Goal: Transaction & Acquisition: Subscribe to service/newsletter

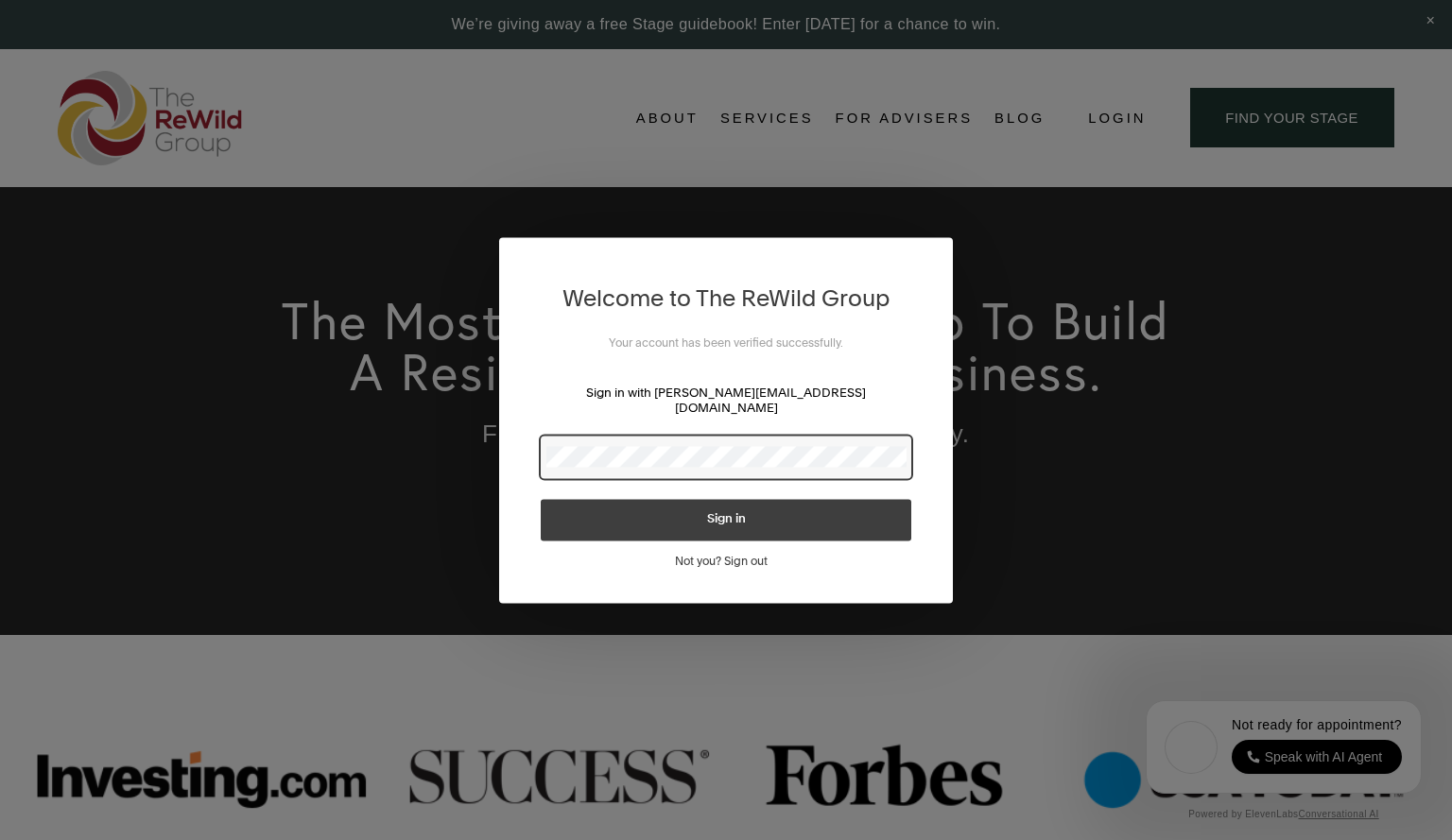
click at [710, 513] on span "Sign in" at bounding box center [726, 518] width 39 height 12
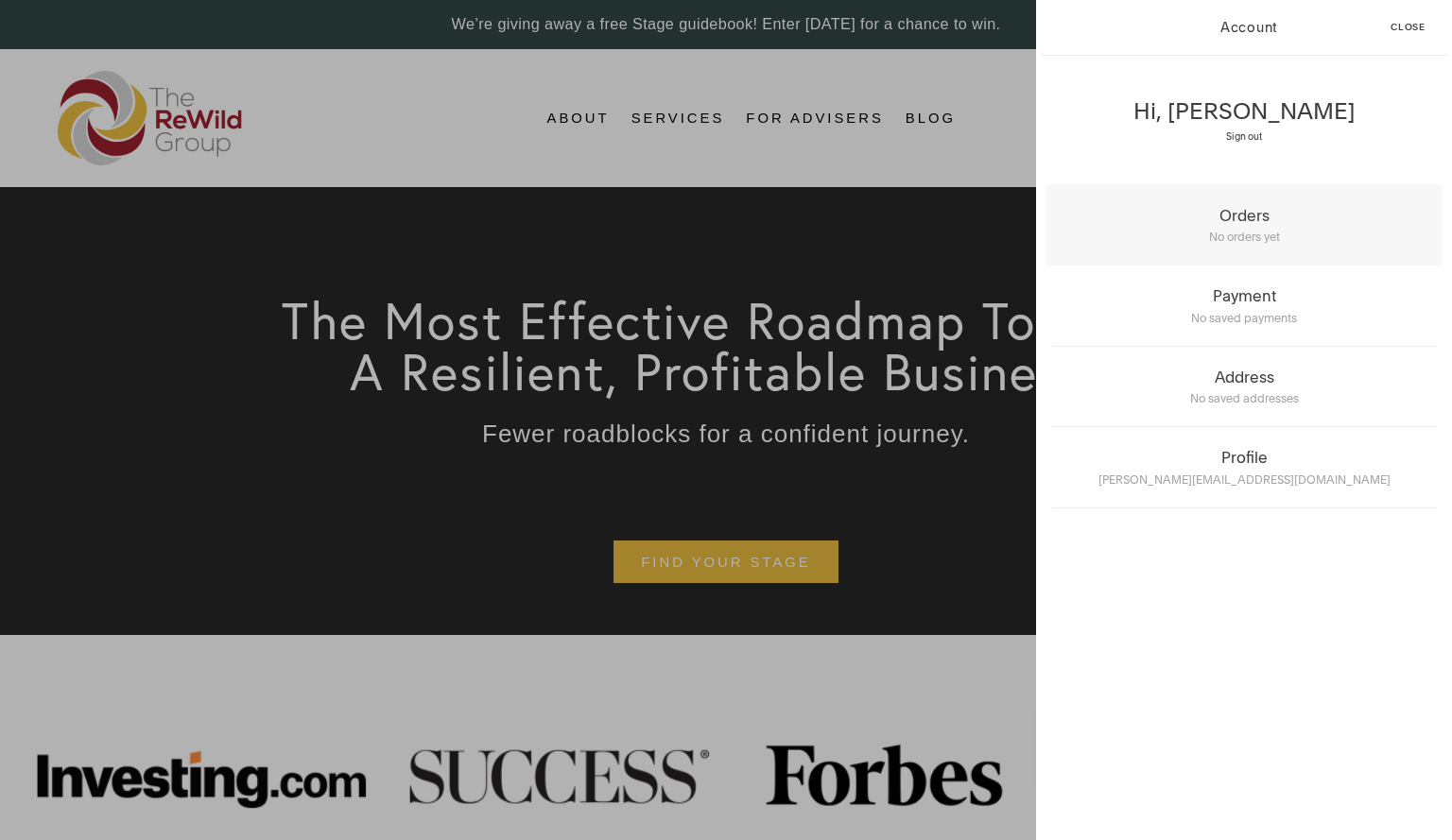
click at [1229, 226] on div "No orders yet" at bounding box center [1244, 234] width 385 height 20
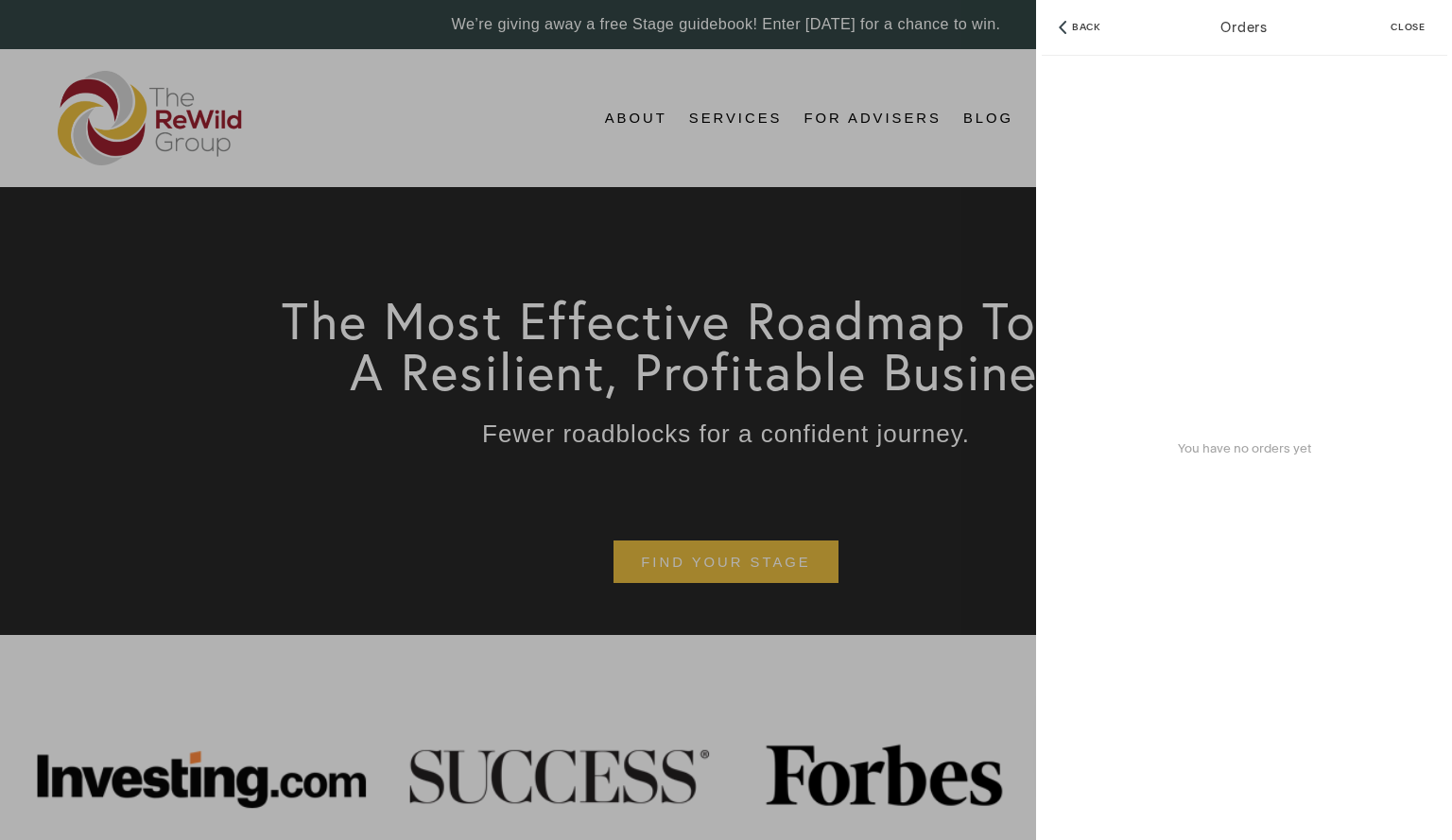
click at [1406, 23] on span "Close" at bounding box center [1407, 28] width 35 height 9
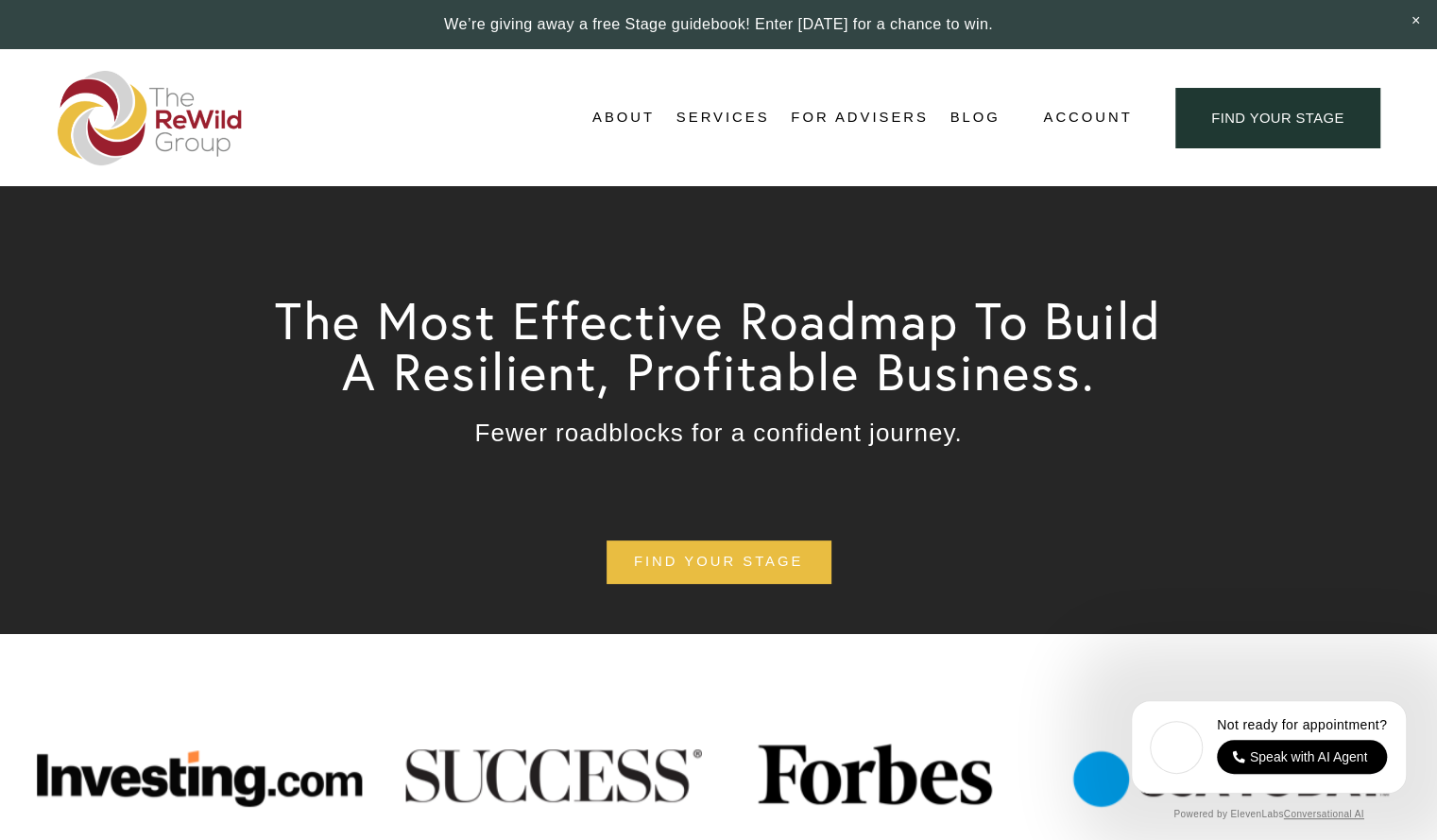
click at [0, 0] on span "Self-Guided" at bounding box center [0, 0] width 0 height 0
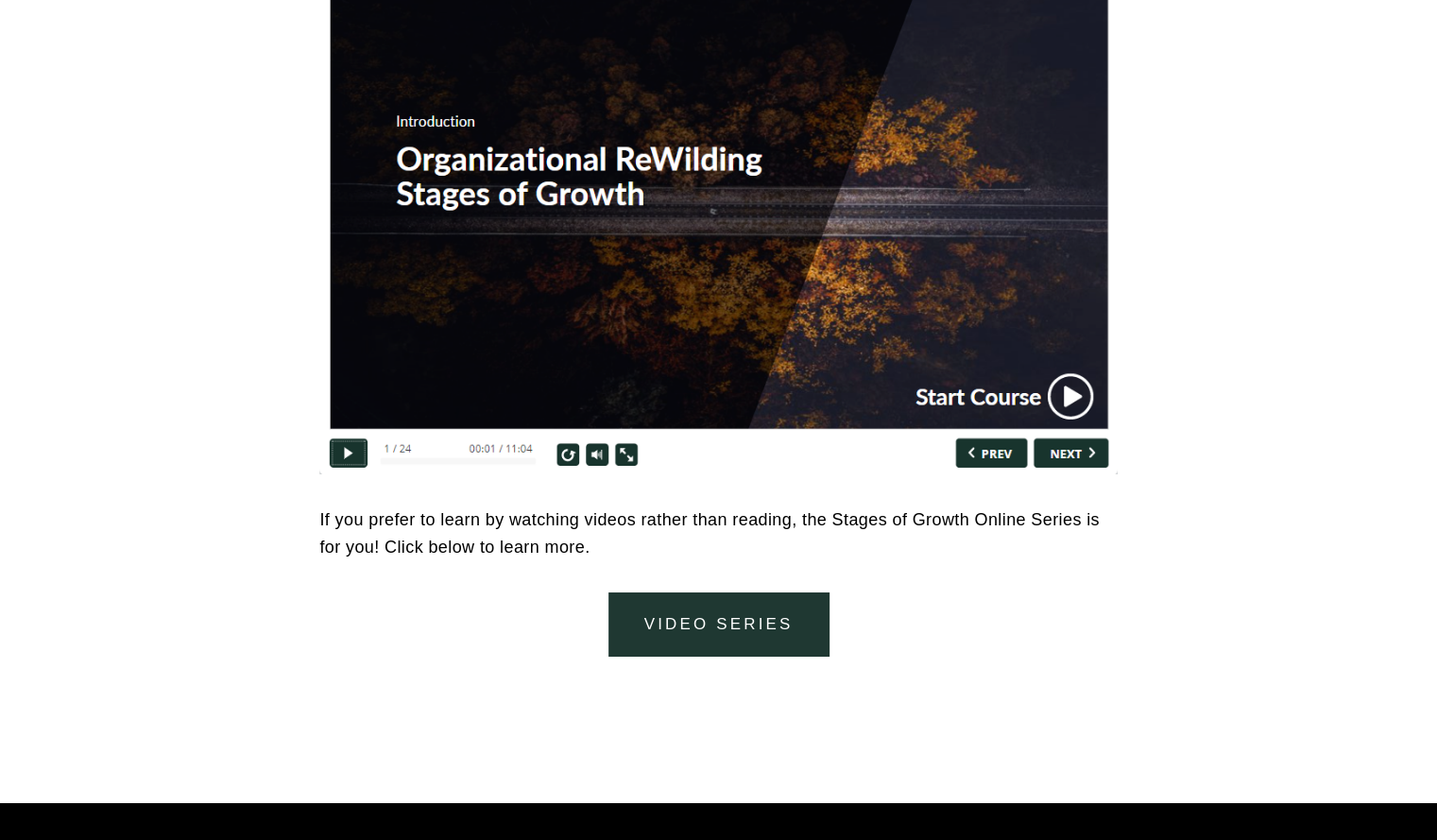
scroll to position [8218, 0]
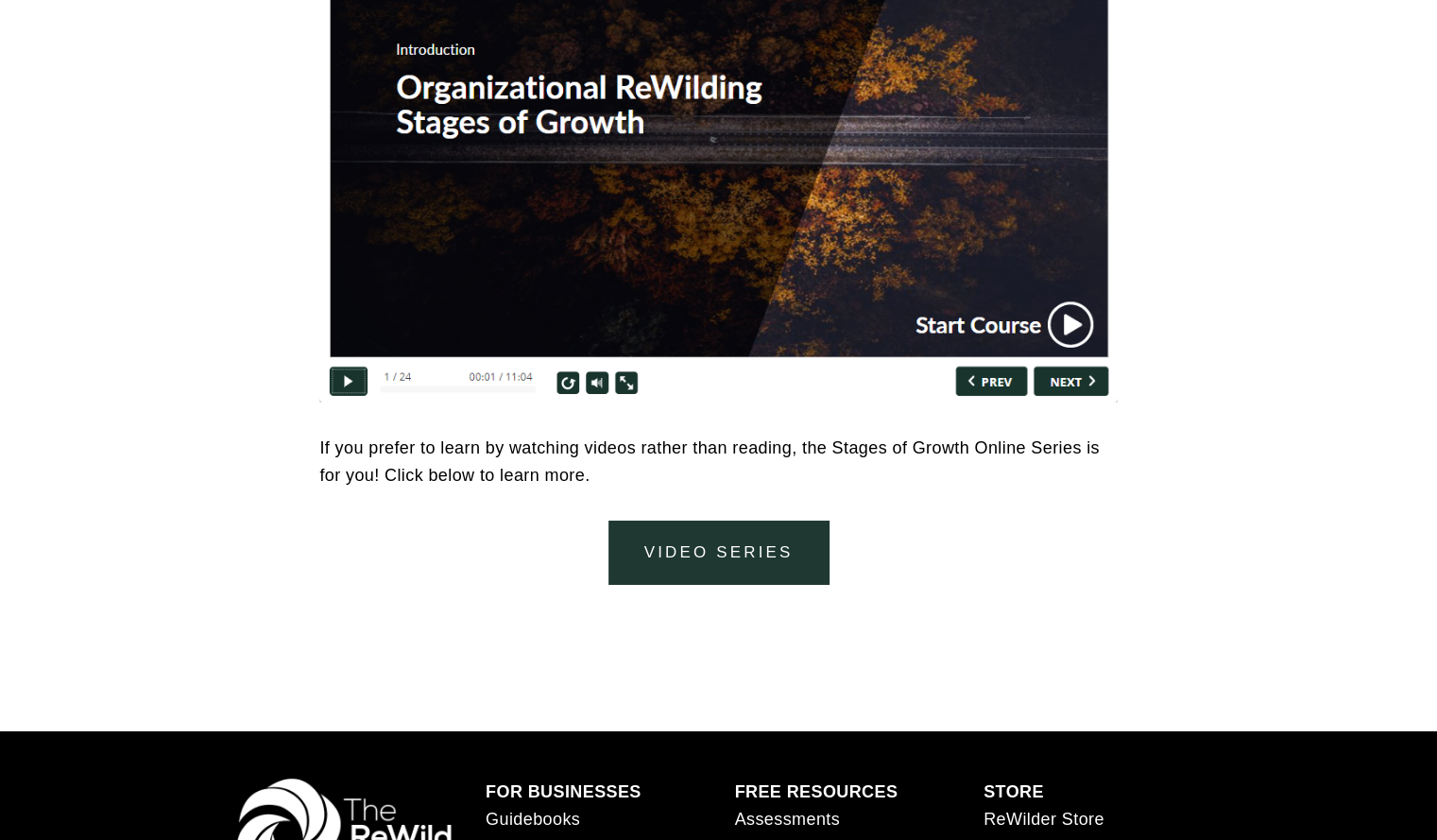
click at [722, 551] on link "video series" at bounding box center [718, 551] width 220 height 64
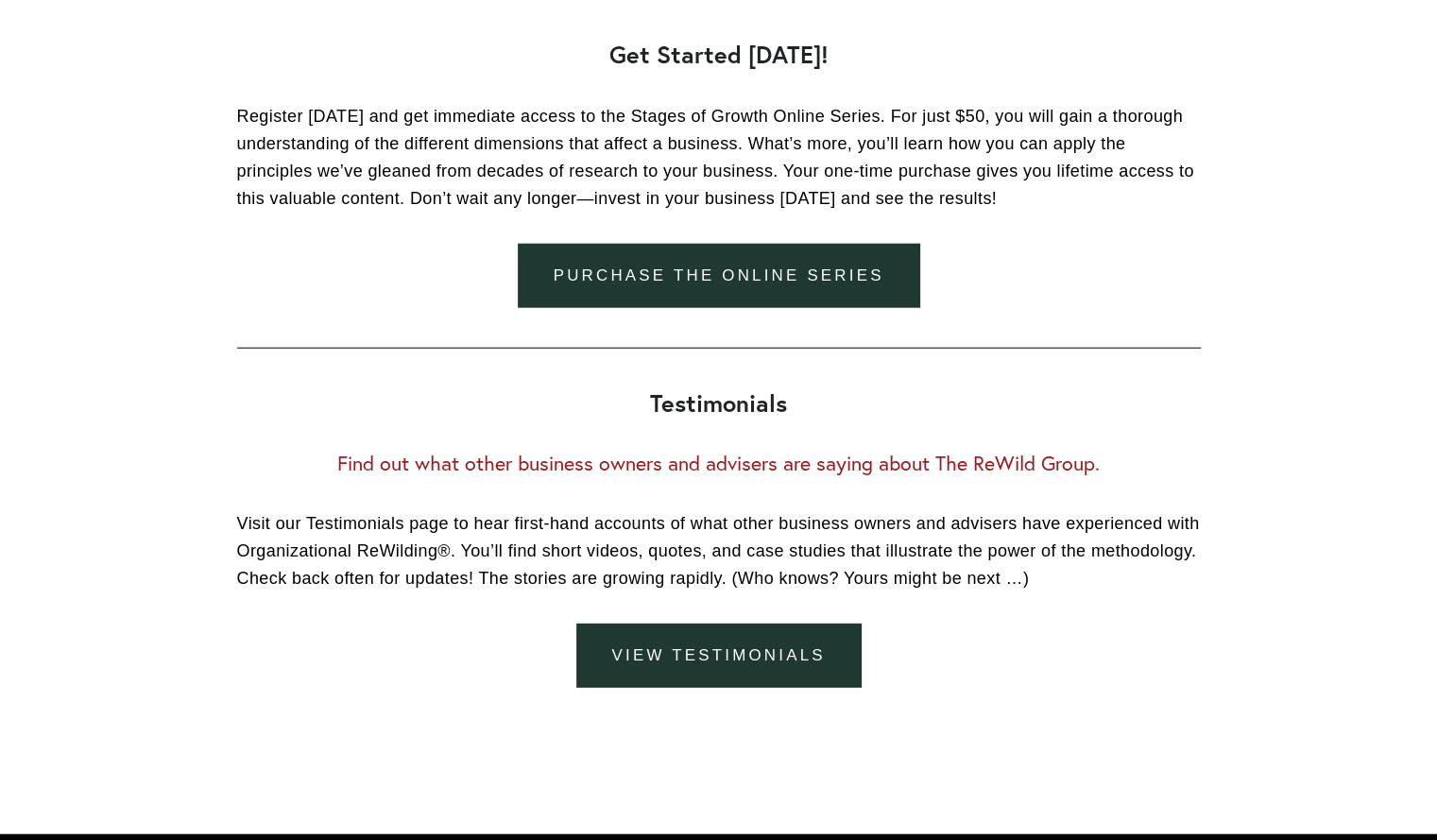
scroll to position [2644, 0]
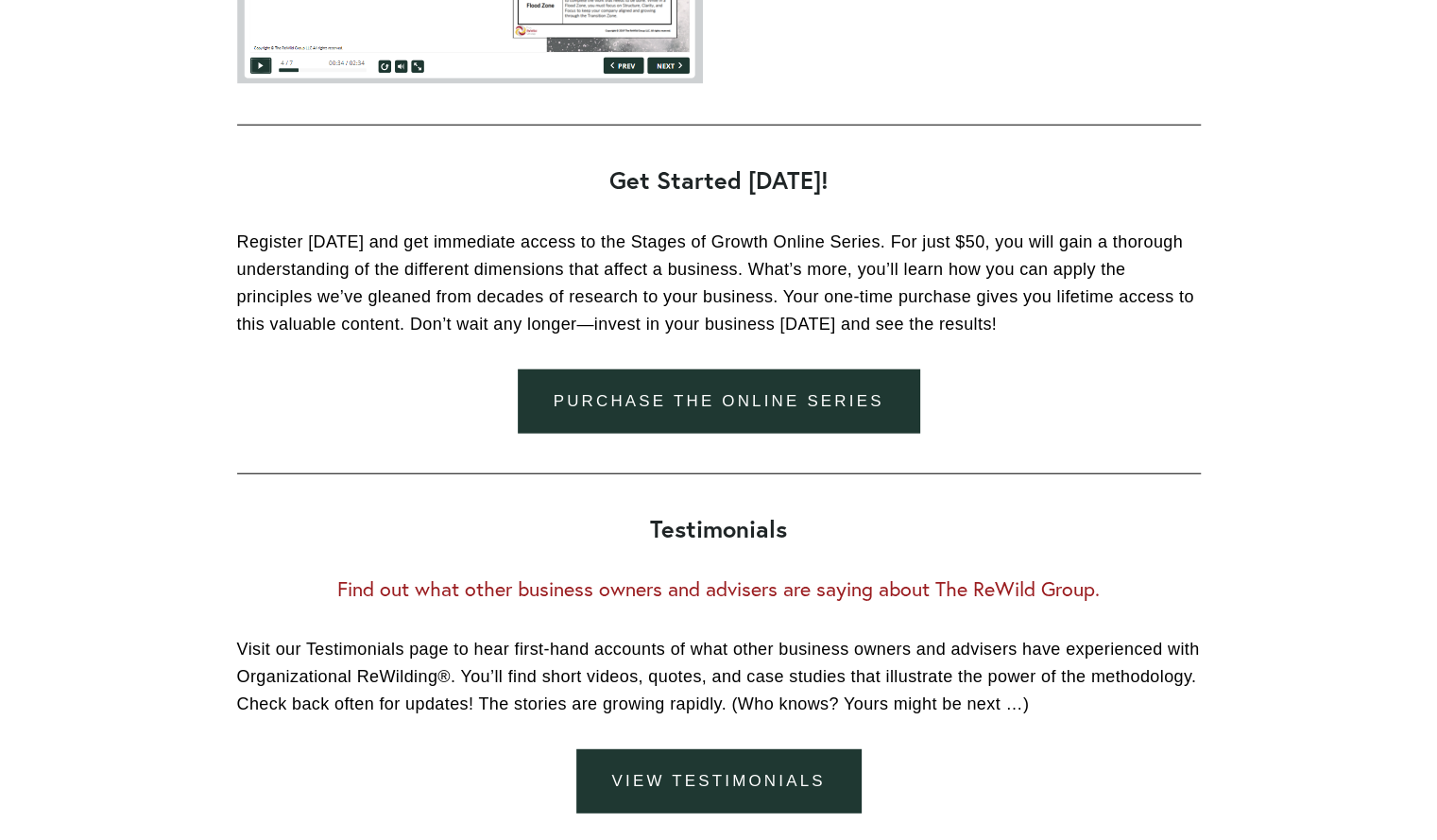
click at [735, 390] on link "Purchase the online series" at bounding box center [718, 401] width 402 height 64
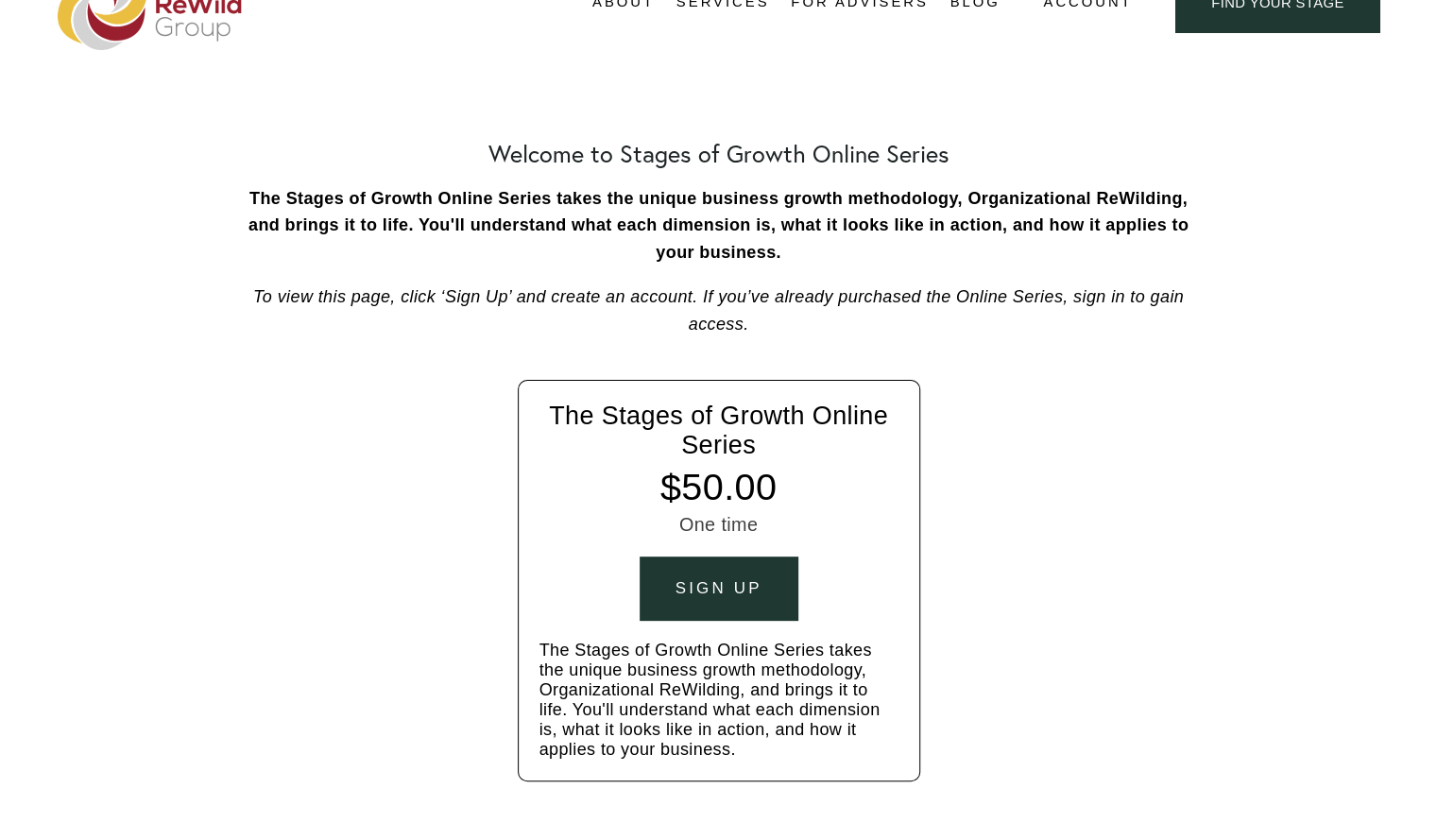
scroll to position [95, 0]
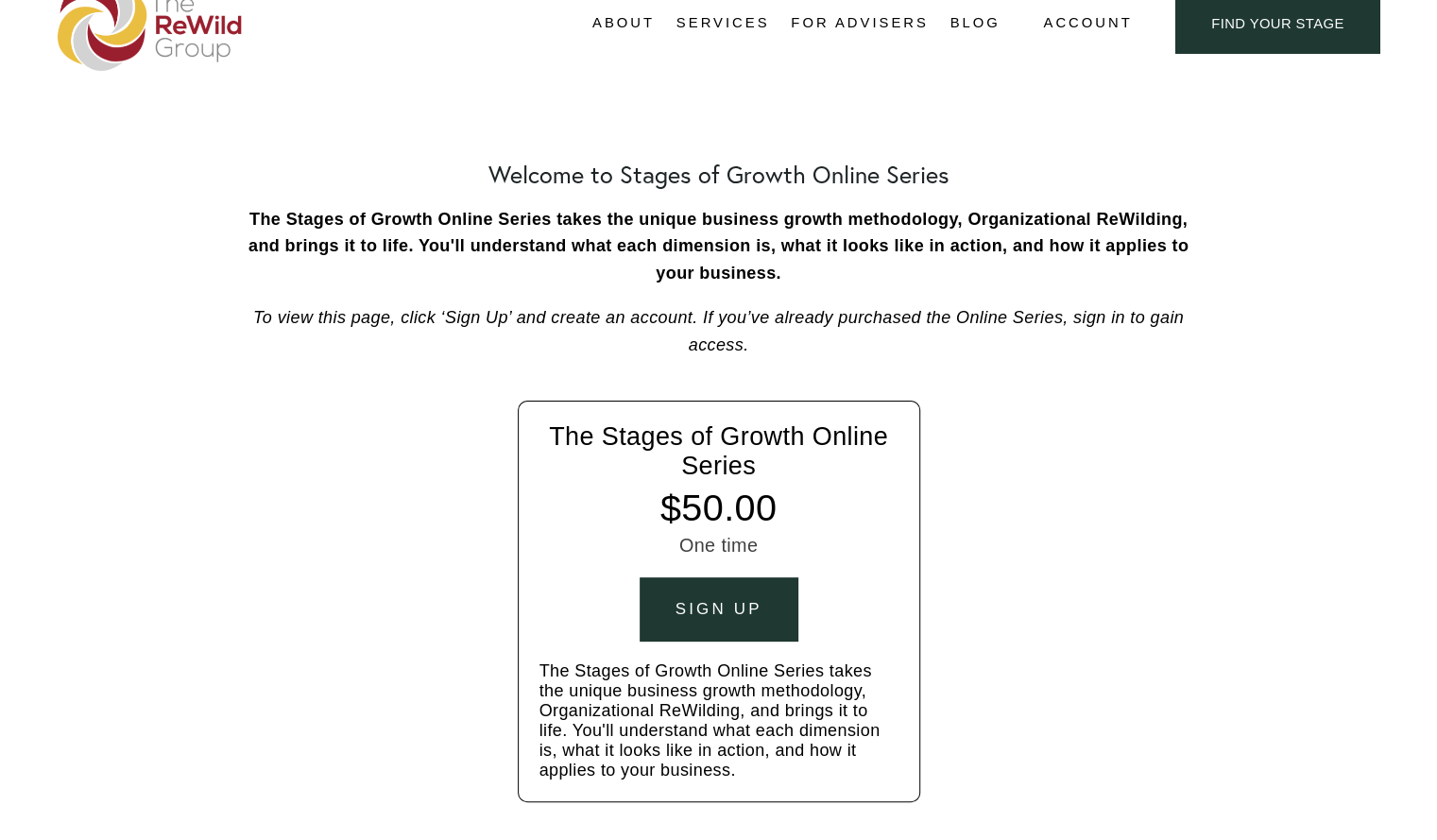
click at [729, 597] on button "Sign up" at bounding box center [718, 608] width 159 height 64
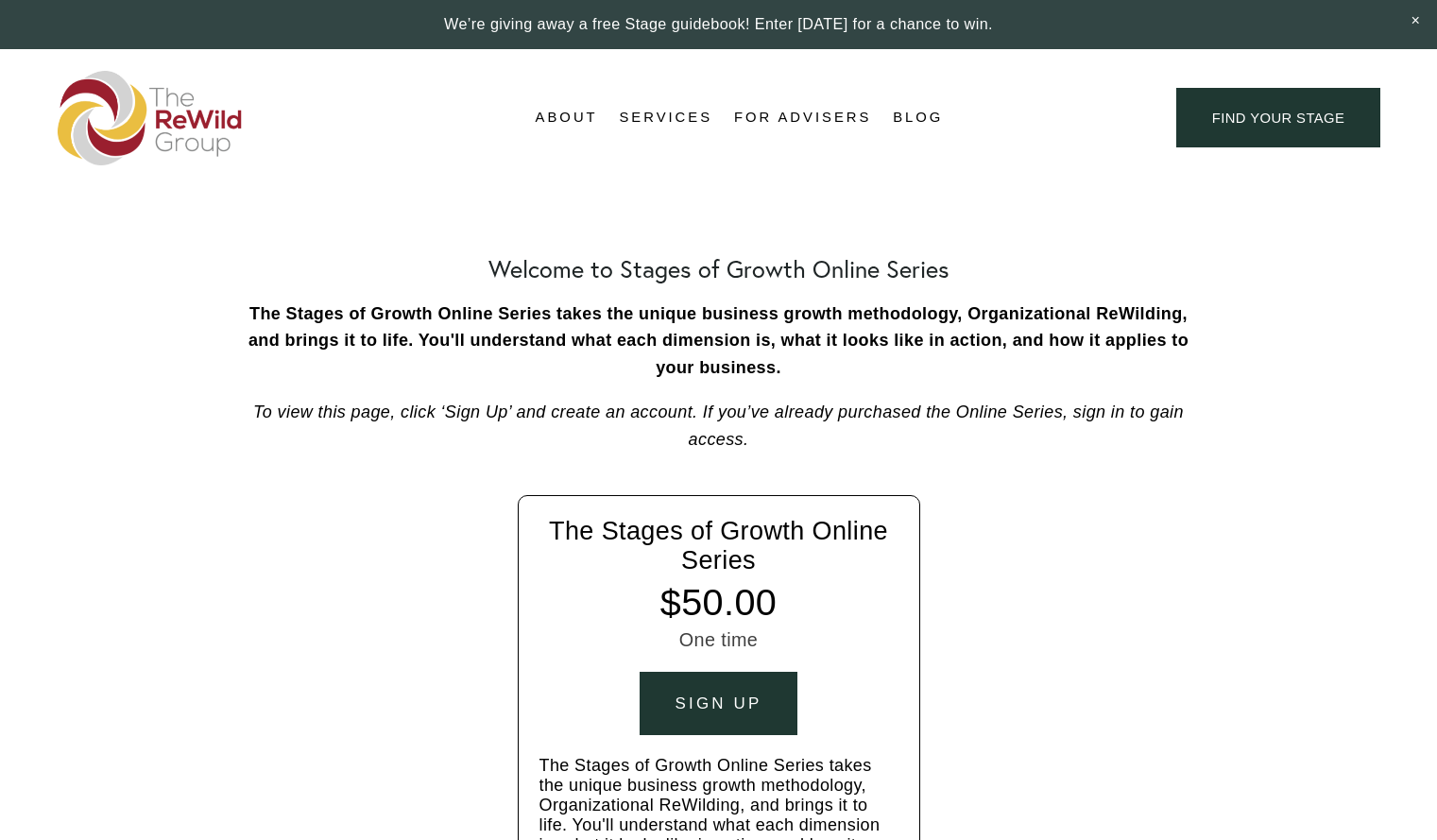
scroll to position [95, 0]
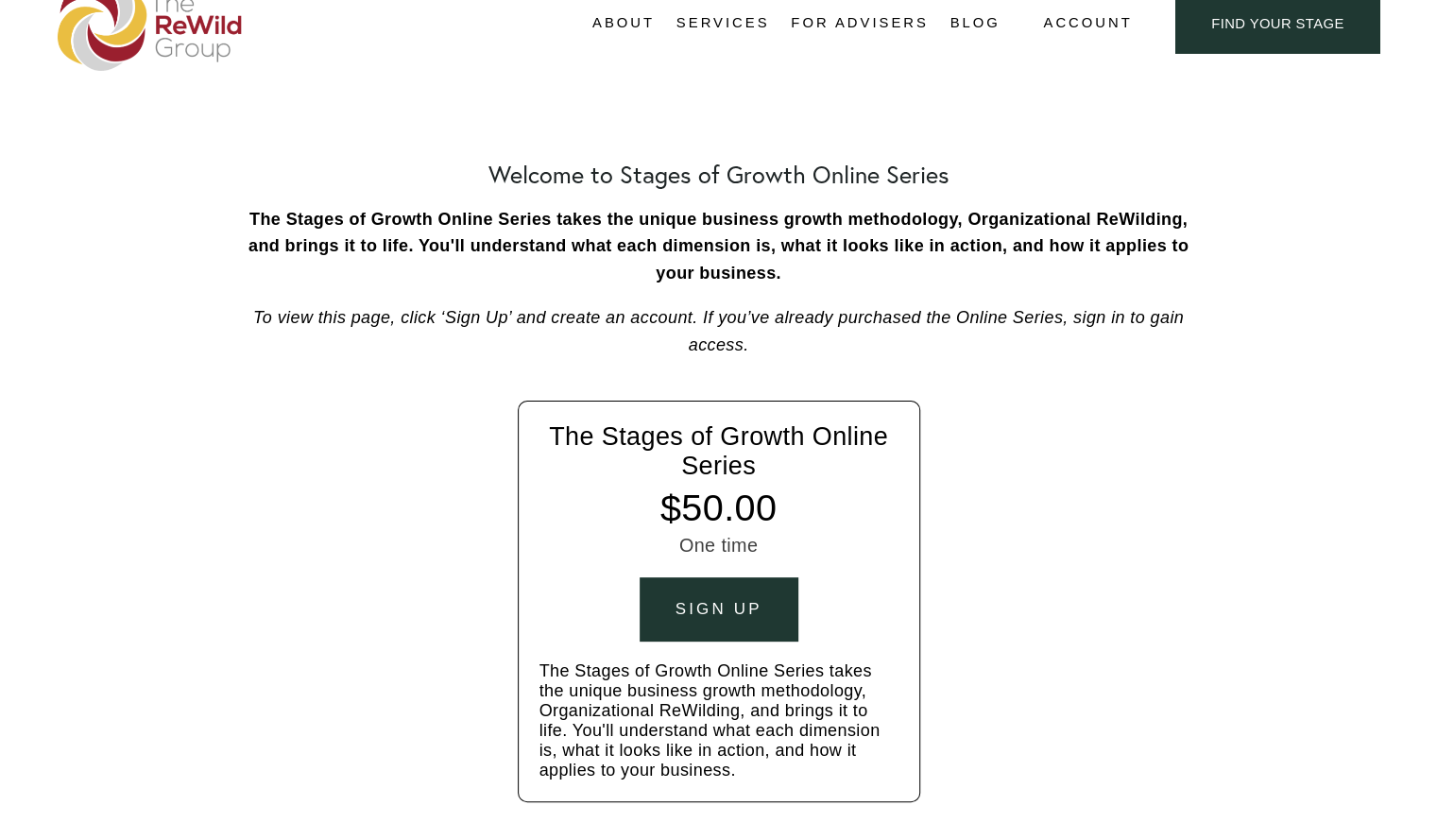
click at [740, 609] on div "Sign up" at bounding box center [719, 609] width 87 height 19
